Goal: Navigation & Orientation: Find specific page/section

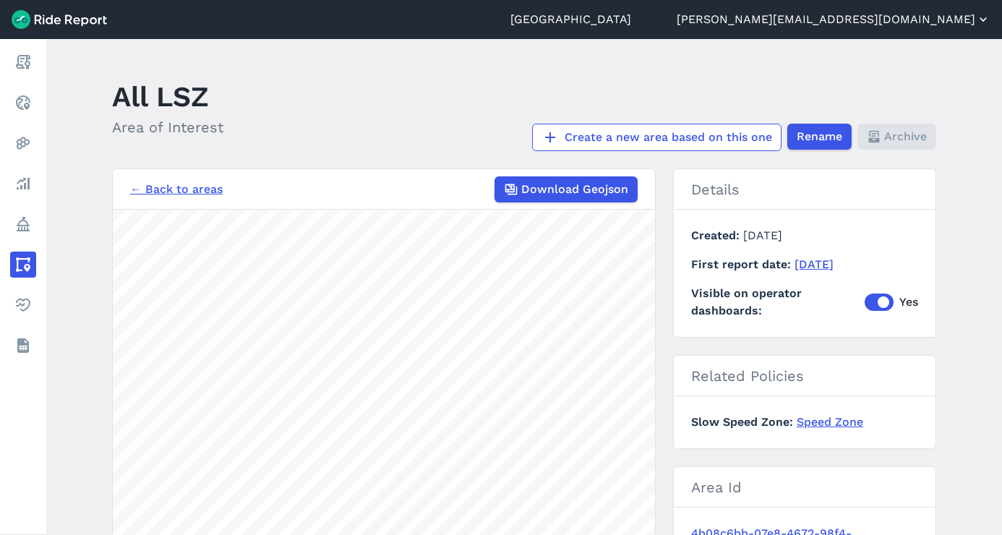
click at [903, 16] on button "[PERSON_NAME][EMAIL_ADDRESS][DOMAIN_NAME]" at bounding box center [834, 19] width 314 height 17
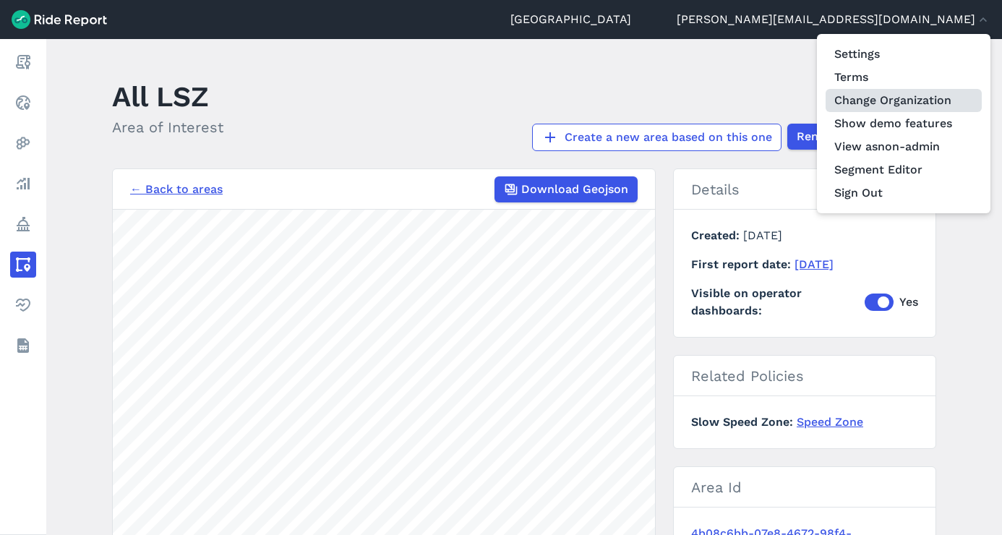
click at [910, 100] on link "Change Organization" at bounding box center [903, 100] width 156 height 23
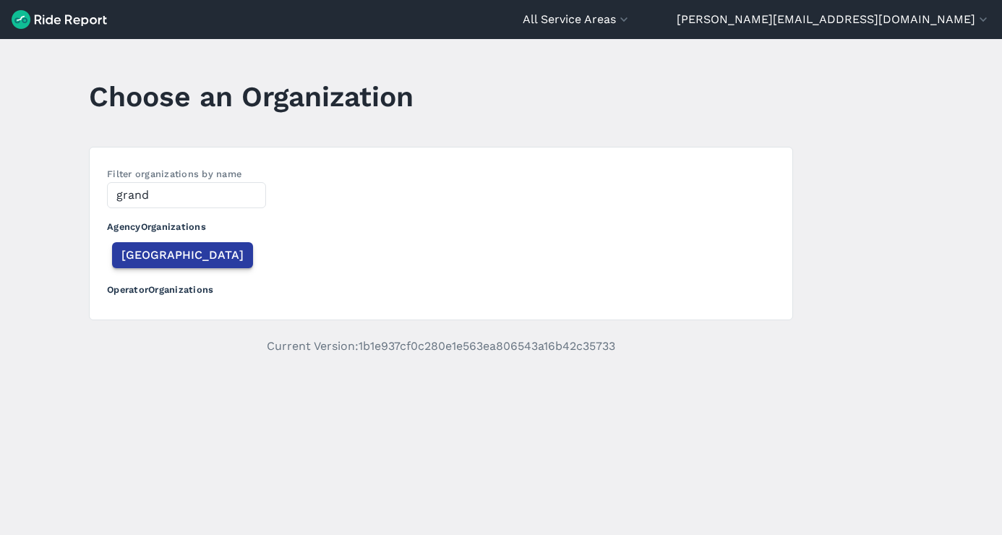
type input "grand"
click at [147, 260] on span "[GEOGRAPHIC_DATA]" at bounding box center [182, 254] width 122 height 17
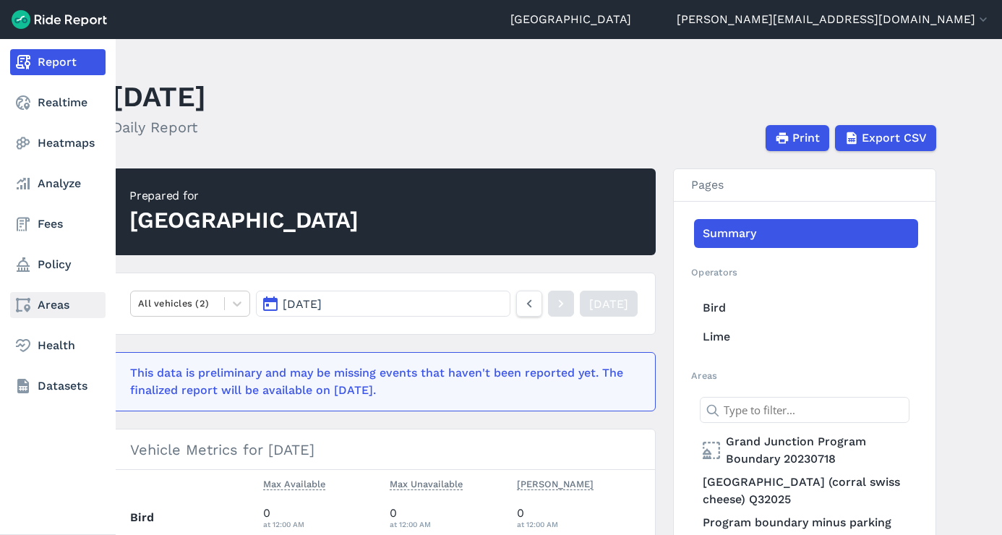
click at [53, 299] on link "Areas" at bounding box center [57, 305] width 95 height 26
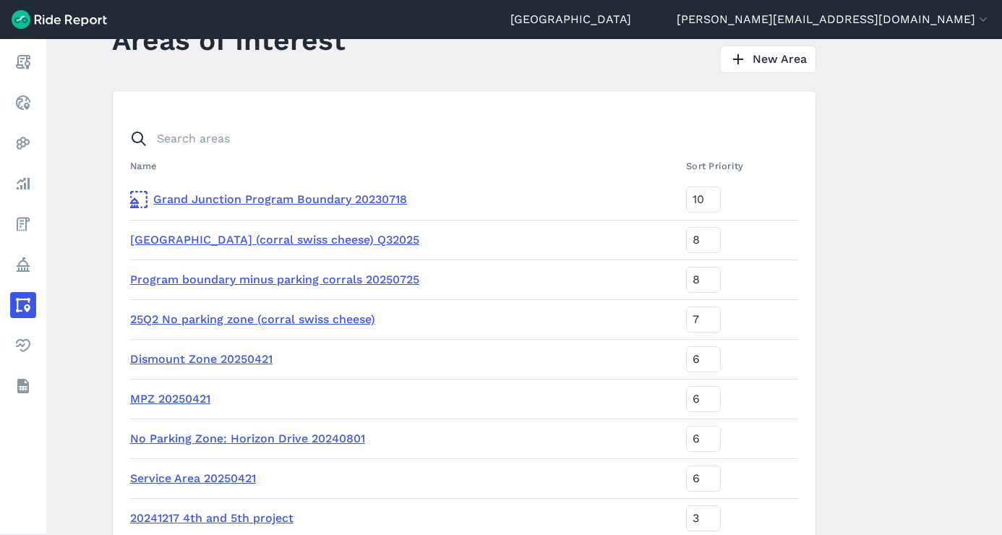
scroll to position [68, 0]
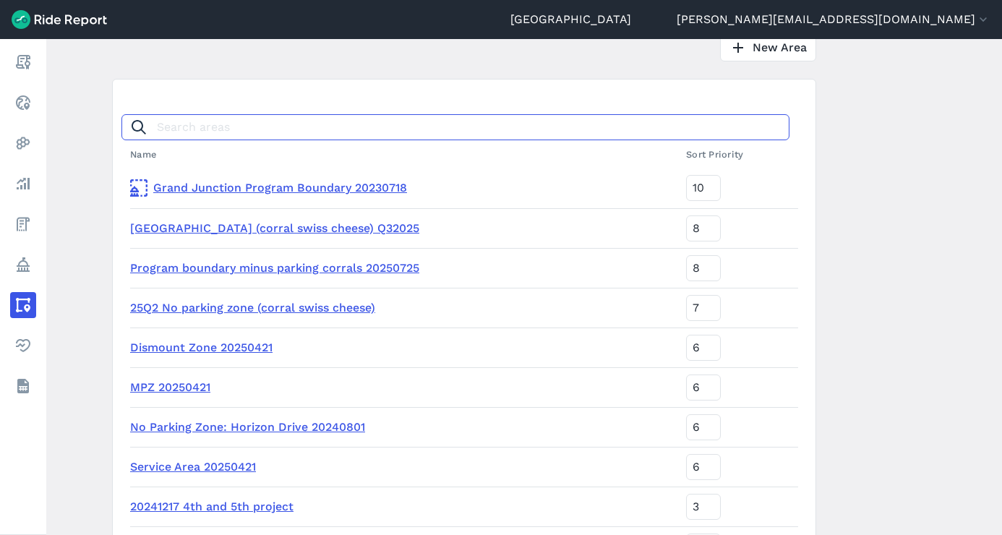
click at [270, 127] on input "Search areas" at bounding box center [455, 127] width 668 height 26
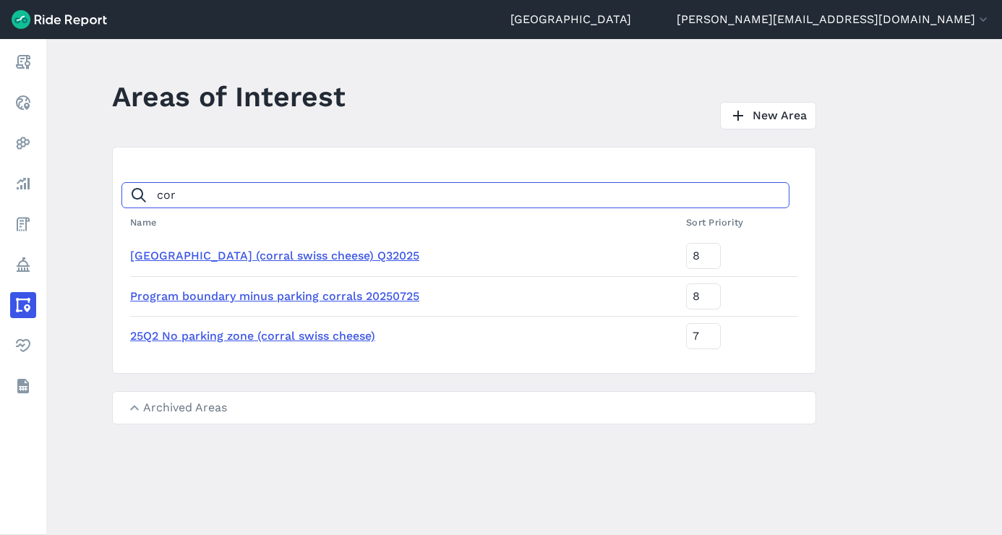
scroll to position [0, 0]
type input "[PERSON_NAME]"
click at [182, 405] on summary "Archived Areas" at bounding box center [464, 408] width 703 height 32
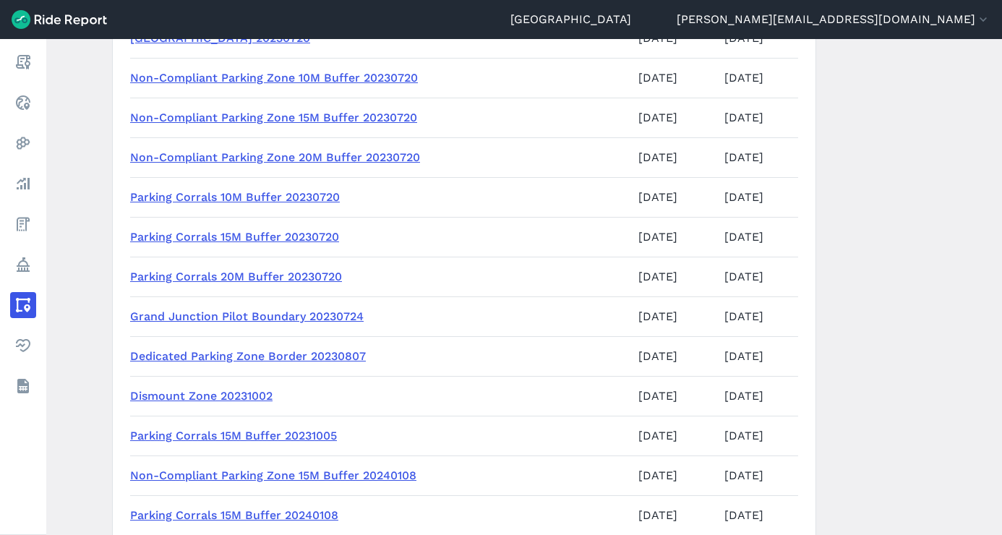
scroll to position [880, 0]
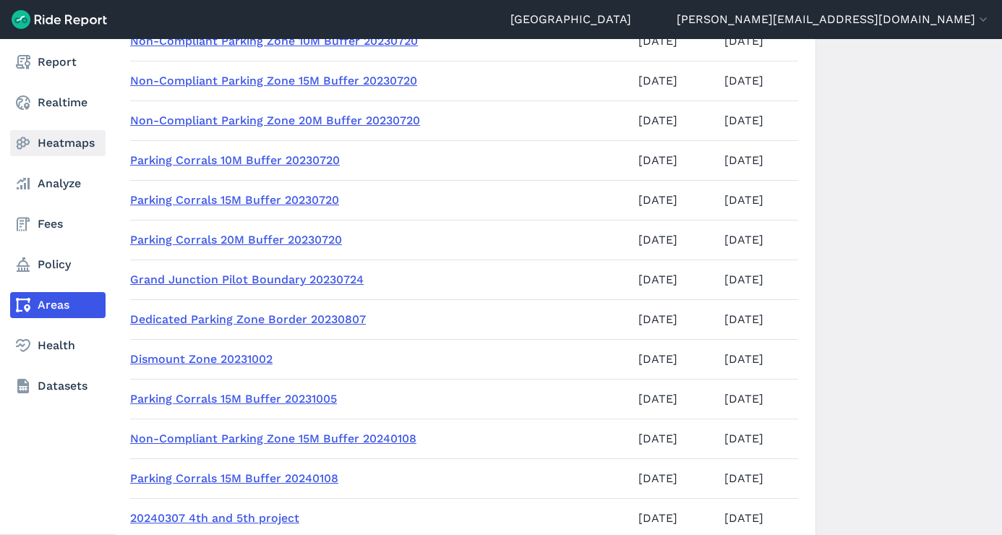
click at [55, 146] on link "Heatmaps" at bounding box center [57, 143] width 95 height 26
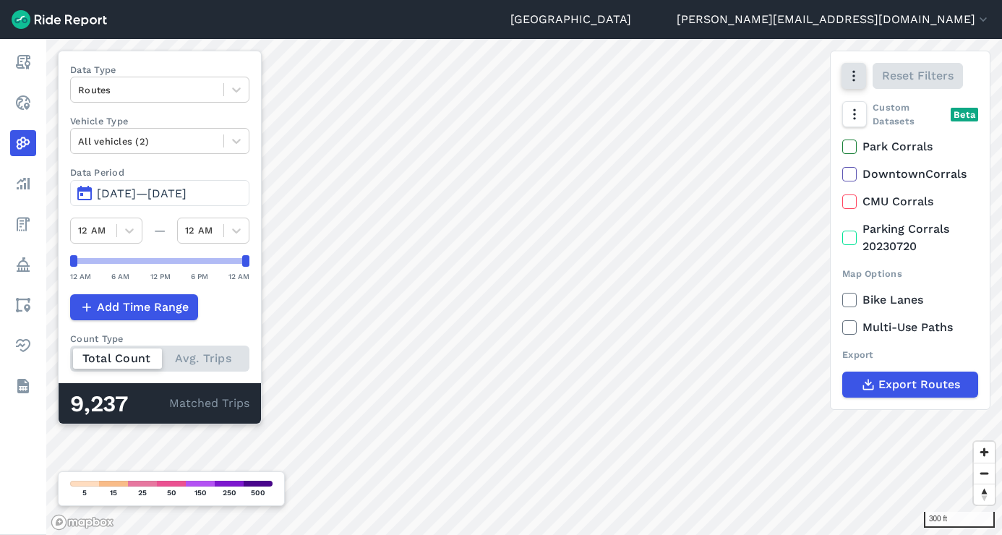
click at [862, 75] on button "button" at bounding box center [853, 76] width 25 height 26
click at [811, 133] on label "Satellite" at bounding box center [781, 137] width 80 height 30
click at [741, 82] on input "Satellite" at bounding box center [741, 76] width 0 height 9
